Goal: Task Accomplishment & Management: Complete application form

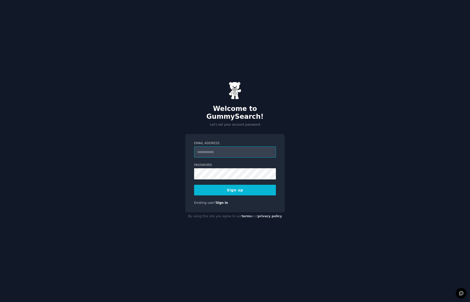
click at [216, 148] on input "Email Address" at bounding box center [235, 152] width 82 height 11
click at [293, 113] on div "Welcome to GummySearch! Let's set your account password Email Address Password …" at bounding box center [235, 151] width 470 height 302
click at [222, 201] on link "Sign in" at bounding box center [222, 203] width 12 height 4
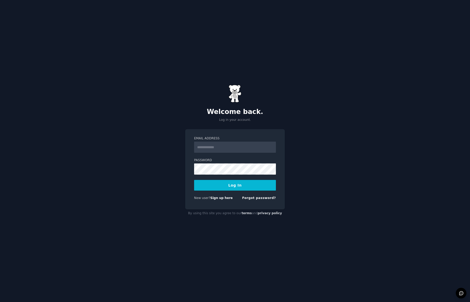
click at [221, 147] on input "Email Address" at bounding box center [235, 147] width 82 height 11
click at [218, 151] on input "Email Address" at bounding box center [235, 147] width 82 height 11
click at [202, 144] on input "Email Address" at bounding box center [235, 147] width 82 height 11
click at [214, 149] on input "Email Address" at bounding box center [235, 147] width 82 height 11
type input "**********"
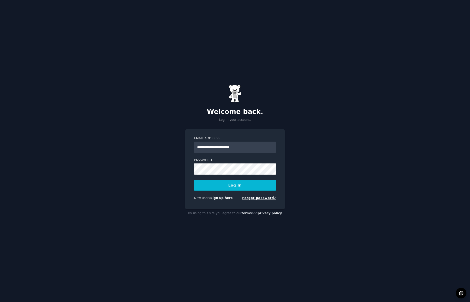
click at [259, 199] on link "Forgot password?" at bounding box center [259, 198] width 34 height 4
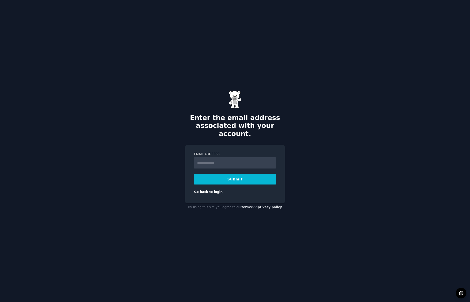
click at [231, 159] on input "Email Address" at bounding box center [235, 163] width 82 height 11
click at [237, 161] on input "Email Address" at bounding box center [235, 163] width 82 height 11
type input "**********"
click at [238, 174] on button "Submit" at bounding box center [235, 179] width 82 height 11
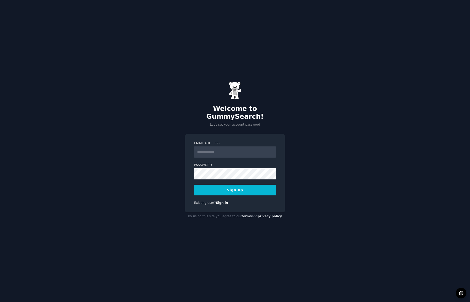
click at [228, 150] on input "Email Address" at bounding box center [235, 152] width 82 height 11
click at [218, 151] on input "Email Address" at bounding box center [235, 152] width 82 height 11
click at [209, 147] on input "Email Address" at bounding box center [235, 152] width 82 height 11
type input "**********"
click at [249, 189] on button "Sign up" at bounding box center [235, 190] width 82 height 11
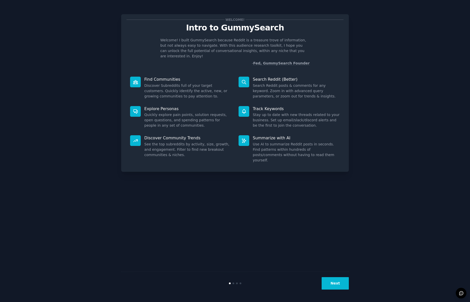
click at [244, 110] on icon at bounding box center [244, 112] width 4 height 4
click at [335, 281] on button "Next" at bounding box center [335, 284] width 27 height 12
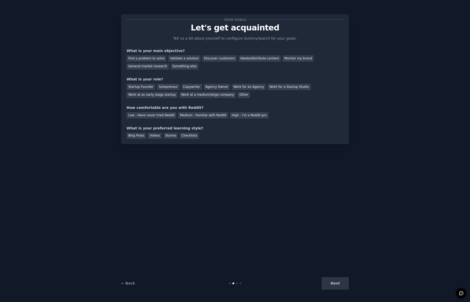
click at [335, 281] on div "Next" at bounding box center [311, 284] width 76 height 12
click at [157, 58] on div "Find a problem to solve" at bounding box center [147, 58] width 40 height 6
click at [182, 58] on div "Validate a solution" at bounding box center [184, 58] width 32 height 6
click at [147, 58] on div "Find a problem to solve" at bounding box center [147, 58] width 40 height 6
click at [205, 117] on div "Medium - Familiar with Reddit" at bounding box center [203, 115] width 50 height 6
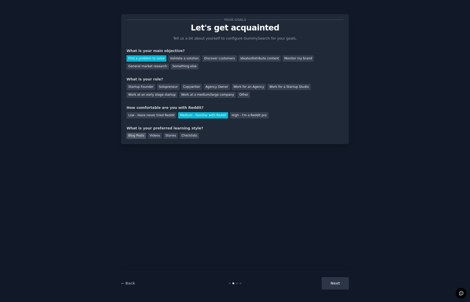
click at [143, 136] on div "Blog Posts" at bounding box center [137, 136] width 20 height 6
click at [346, 285] on div "Next" at bounding box center [311, 284] width 76 height 12
click at [155, 86] on div "Startup Founder Solopreneur Copywriter Agency Owner Work for an Agency Work for…" at bounding box center [235, 90] width 217 height 16
click at [147, 88] on div "Startup Founder" at bounding box center [141, 87] width 29 height 6
click at [337, 282] on button "Next" at bounding box center [335, 284] width 27 height 12
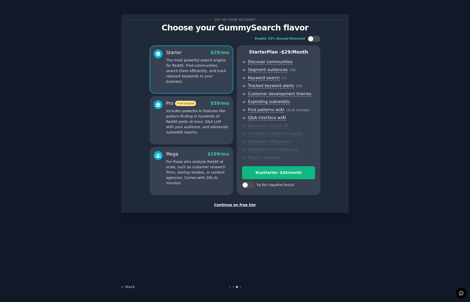
click at [240, 205] on div "Continue on free tier" at bounding box center [235, 205] width 217 height 5
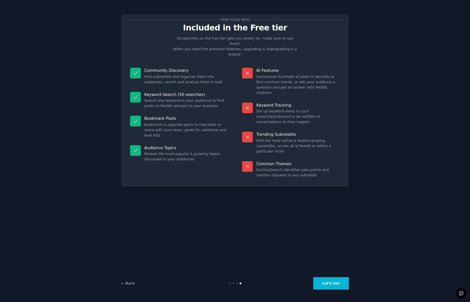
click at [329, 281] on button "Let's Go!" at bounding box center [331, 284] width 36 height 12
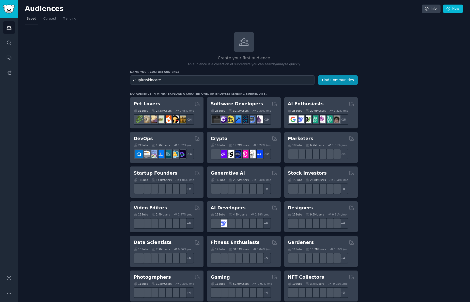
type input "/30plusskincare"
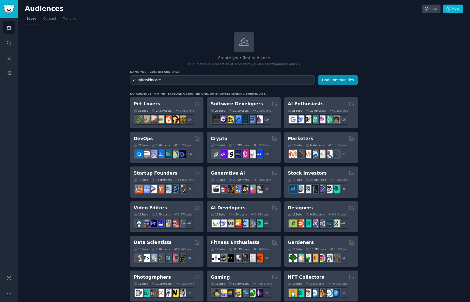
click at [318, 75] on button "Find Communities" at bounding box center [338, 79] width 40 height 9
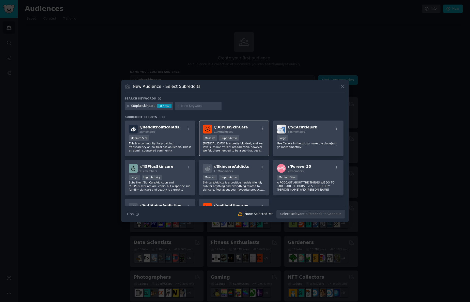
click at [219, 128] on span "r/ 30PlusSkinCare" at bounding box center [231, 127] width 34 height 4
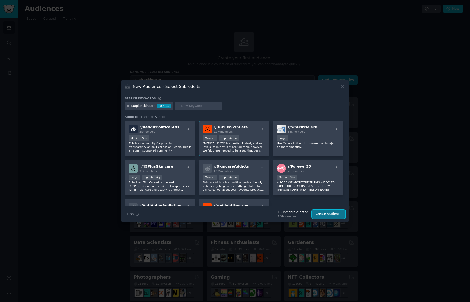
click at [333, 215] on button "Create Audience" at bounding box center [329, 214] width 34 height 9
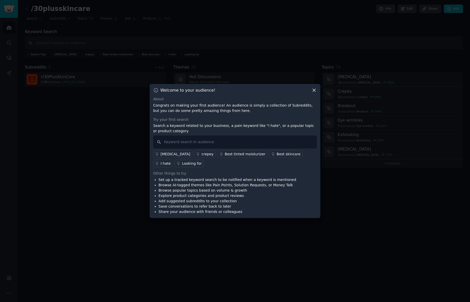
click at [162, 153] on div "[MEDICAL_DATA]" at bounding box center [176, 154] width 30 height 5
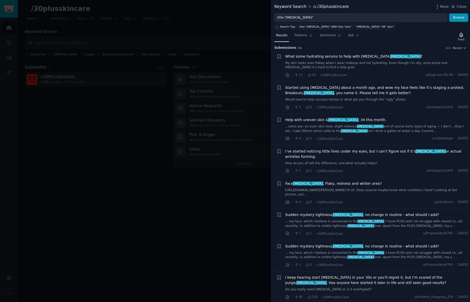
click at [248, 49] on div at bounding box center [235, 151] width 470 height 302
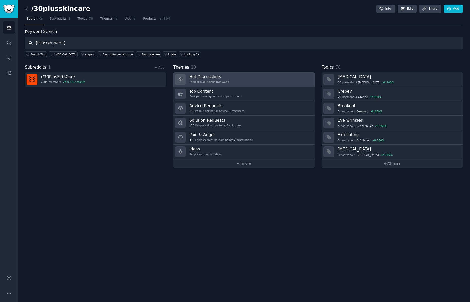
type input "[PERSON_NAME]"
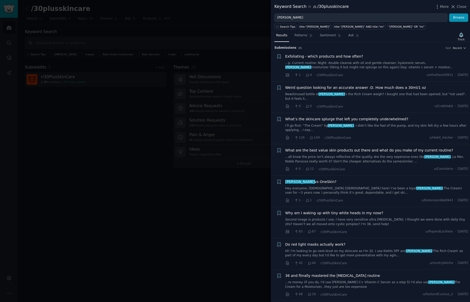
click at [376, 67] on link "...p. Current routine: Night: double cleanse with oil and gentle cleanser, hyal…" at bounding box center [376, 65] width 183 height 9
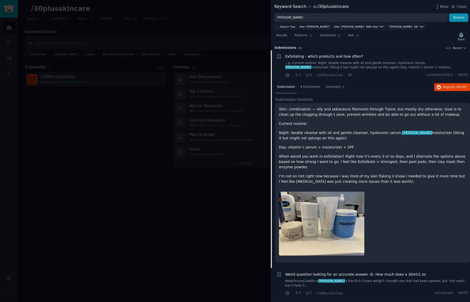
scroll to position [8, 0]
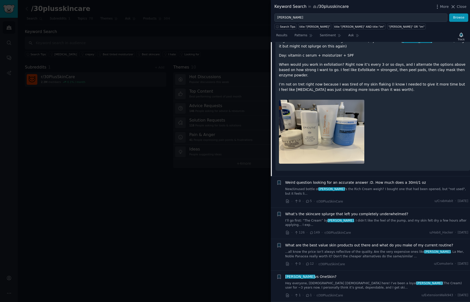
click at [361, 187] on link "New/Unused bottle of [PERSON_NAME] 's the Rich Cream weigh? I bought one that h…" at bounding box center [376, 191] width 183 height 9
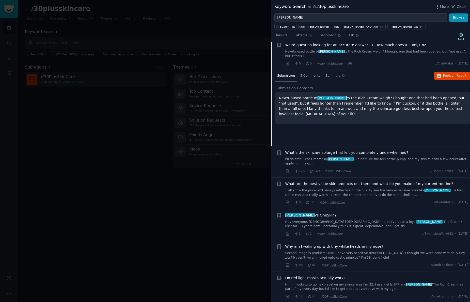
scroll to position [39, 0]
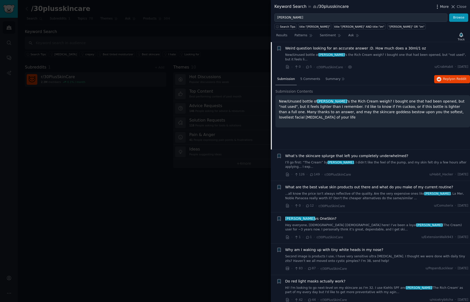
click at [446, 6] on span "More" at bounding box center [444, 6] width 9 height 5
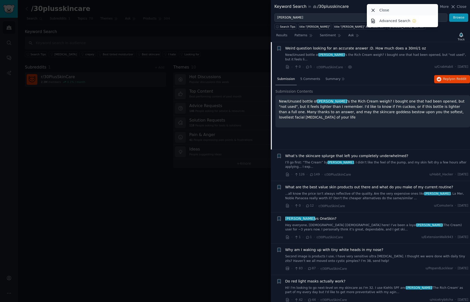
click at [403, 8] on div "Close" at bounding box center [402, 10] width 69 height 11
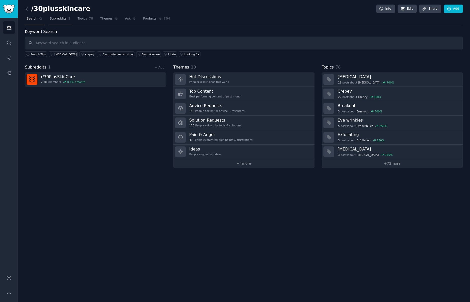
click at [57, 20] on span "Subreddits" at bounding box center [58, 19] width 17 height 5
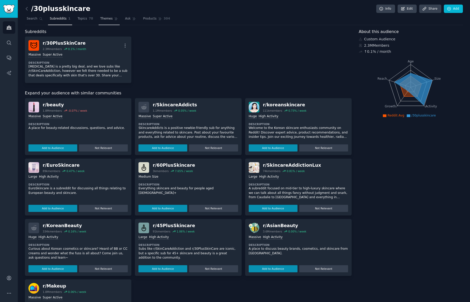
click at [103, 21] on span "Themes" at bounding box center [106, 19] width 12 height 5
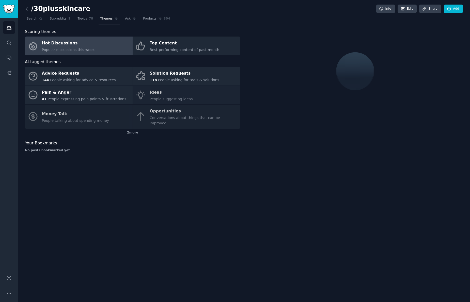
click at [136, 20] on nav "Search Subreddits 1 Topics 78 Themes Ask Products 304" at bounding box center [244, 20] width 438 height 10
click at [123, 19] on link "Ask" at bounding box center [130, 20] width 14 height 10
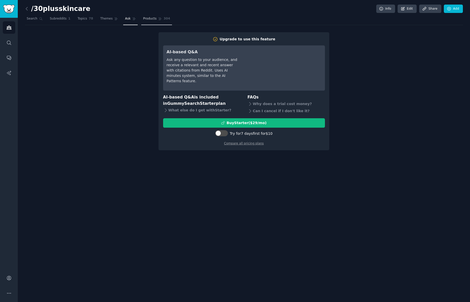
click at [151, 19] on span "Products" at bounding box center [149, 19] width 13 height 5
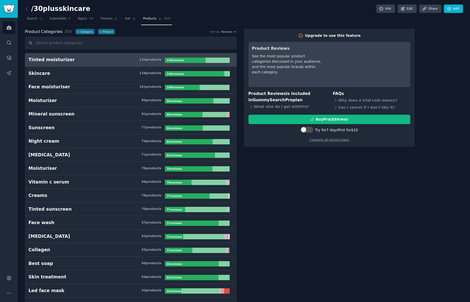
click at [116, 60] on h3 "Tinted moisturizer 133 product s" at bounding box center [96, 60] width 136 height 6
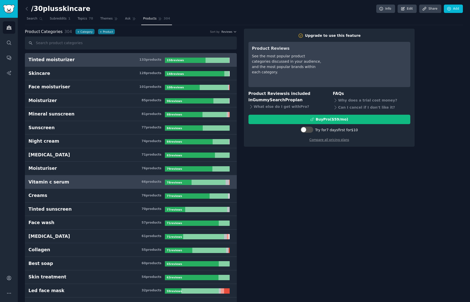
click at [76, 179] on h3 "Vitamin c serum 66 product s" at bounding box center [96, 182] width 136 height 6
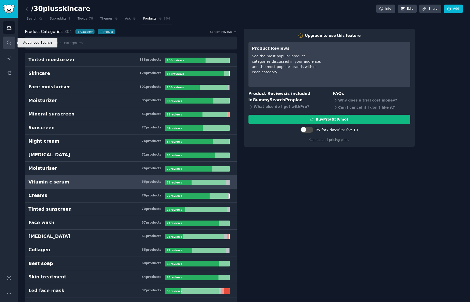
click at [12, 42] on link "Search" at bounding box center [9, 43] width 12 height 12
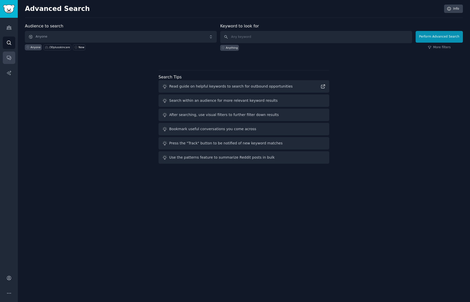
click at [12, 53] on link "Conversations" at bounding box center [9, 58] width 12 height 12
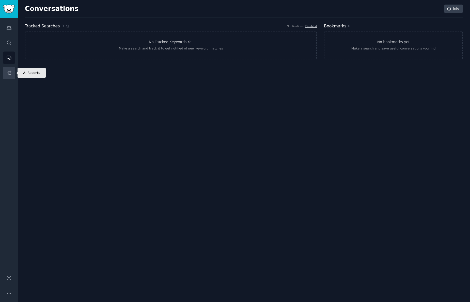
click at [11, 69] on link "AI Reports" at bounding box center [9, 73] width 12 height 12
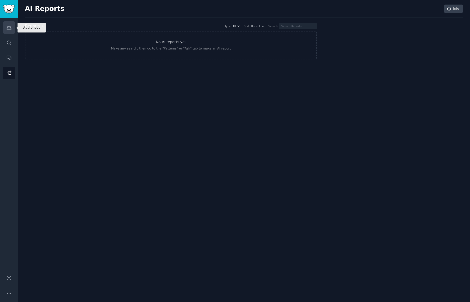
click at [12, 30] on link "Audiences" at bounding box center [9, 27] width 12 height 12
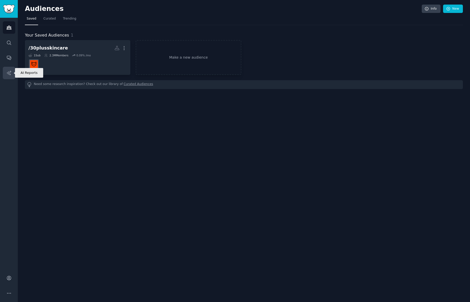
click at [8, 75] on icon "Sidebar" at bounding box center [8, 72] width 5 height 5
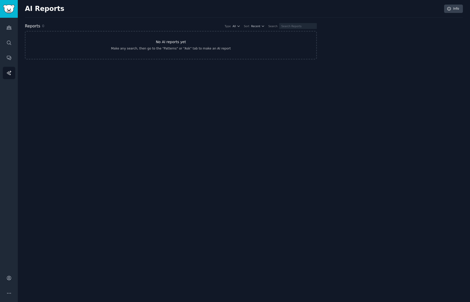
click at [161, 40] on h3 "No AI reports yet" at bounding box center [171, 41] width 30 height 5
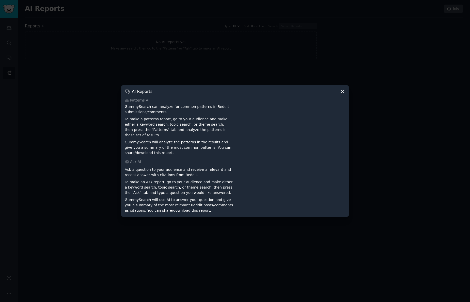
click at [345, 94] on icon at bounding box center [342, 91] width 5 height 5
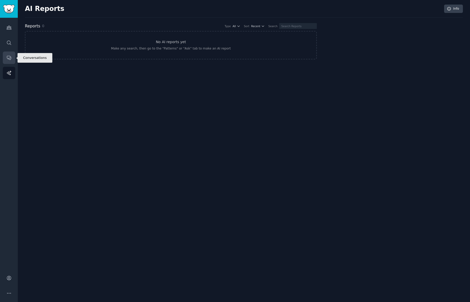
click at [14, 58] on link "Conversations" at bounding box center [9, 58] width 12 height 12
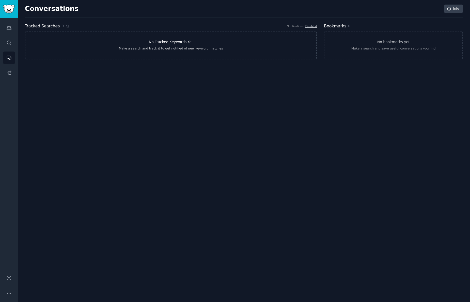
click at [193, 42] on link "No Tracked Keywords Yet Make a search and track it to get notified of new keywo…" at bounding box center [171, 45] width 292 height 28
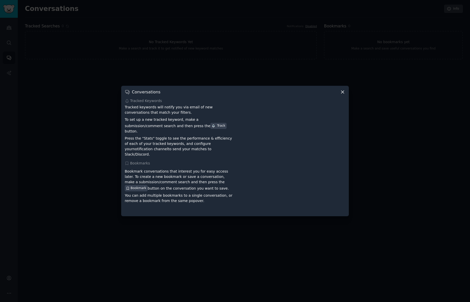
click at [343, 94] on icon at bounding box center [342, 92] width 3 height 3
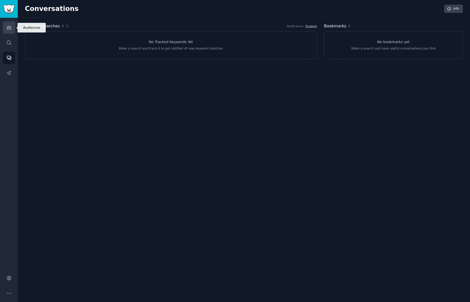
click at [9, 29] on icon "Sidebar" at bounding box center [9, 28] width 5 height 4
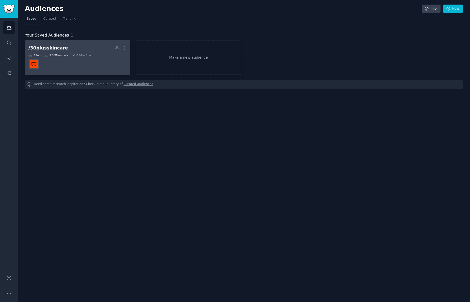
click at [52, 50] on div "/30plusskincare" at bounding box center [47, 48] width 39 height 6
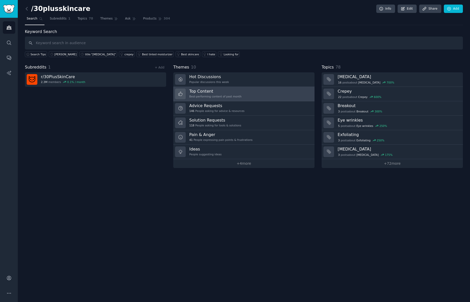
click at [214, 91] on h3 "Top Content" at bounding box center [215, 91] width 52 height 5
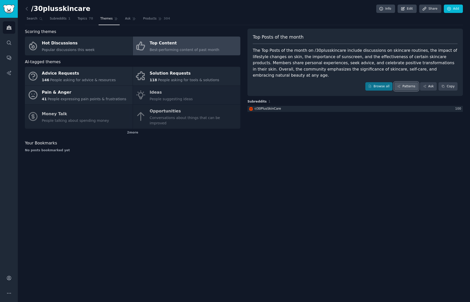
click at [408, 82] on link "Patterns" at bounding box center [406, 86] width 24 height 9
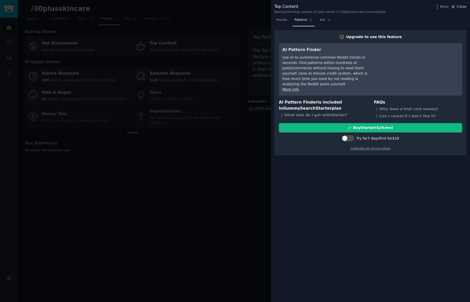
click at [464, 7] on span "Close" at bounding box center [462, 6] width 10 height 5
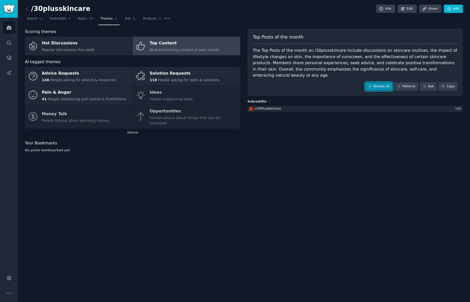
click at [387, 82] on link "Browse all" at bounding box center [378, 86] width 27 height 9
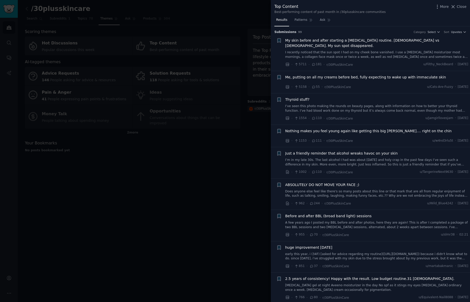
click at [246, 74] on div at bounding box center [235, 151] width 470 height 302
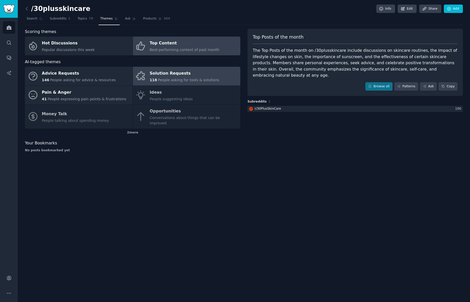
click at [176, 72] on div "Solution Requests" at bounding box center [185, 74] width 70 height 8
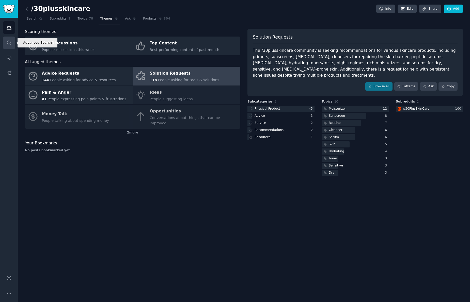
click at [11, 44] on icon "Sidebar" at bounding box center [8, 42] width 5 height 5
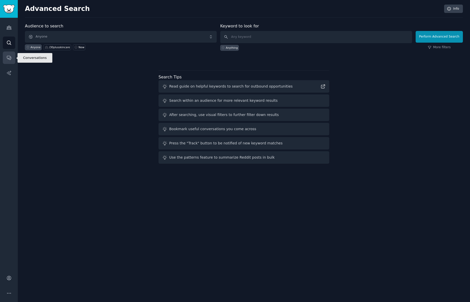
click at [11, 55] on link "Conversations" at bounding box center [9, 58] width 12 height 12
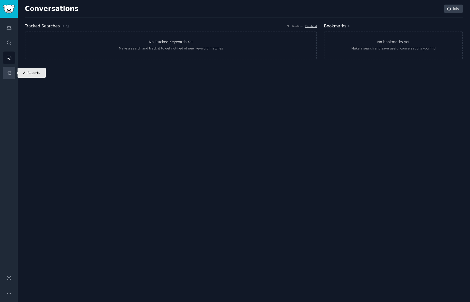
click at [12, 67] on link "AI Reports" at bounding box center [9, 73] width 12 height 12
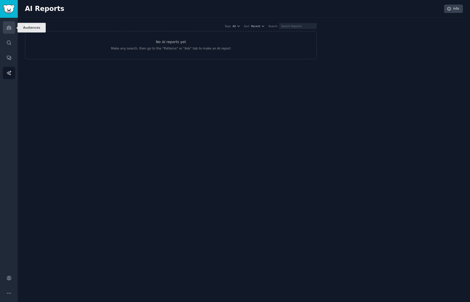
click at [12, 34] on link "Audiences" at bounding box center [9, 27] width 12 height 12
